Goal: Navigation & Orientation: Find specific page/section

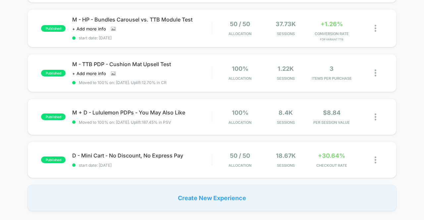
scroll to position [422, 0]
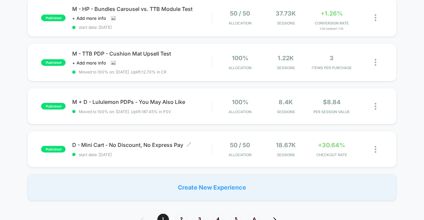
click at [199, 143] on span "D - Mini Cart - No Discount, No Express Pay Click to edit experience details" at bounding box center [142, 145] width 140 height 7
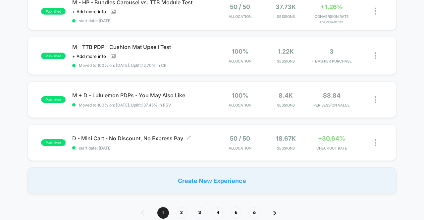
scroll to position [429, 0]
click at [181, 209] on span "2" at bounding box center [182, 213] width 12 height 12
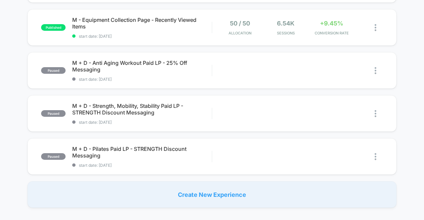
scroll to position [461, 0]
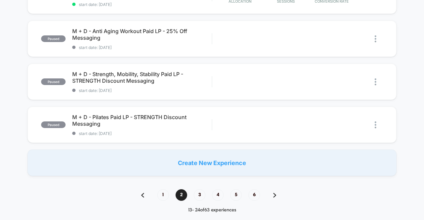
click at [165, 193] on span "1" at bounding box center [163, 196] width 12 height 12
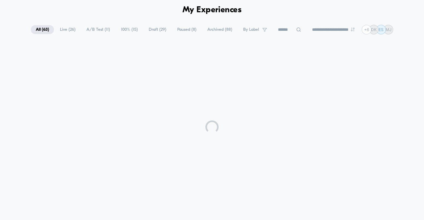
scroll to position [446, 0]
